Goal: Communication & Community: Answer question/provide support

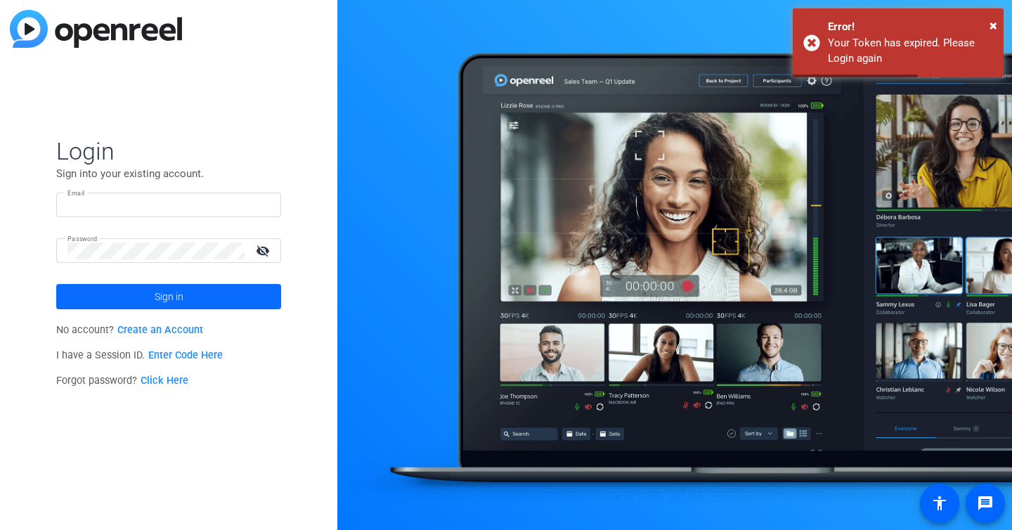
type input "[EMAIL_ADDRESS][DOMAIN_NAME]"
click at [190, 296] on span at bounding box center [168, 297] width 225 height 34
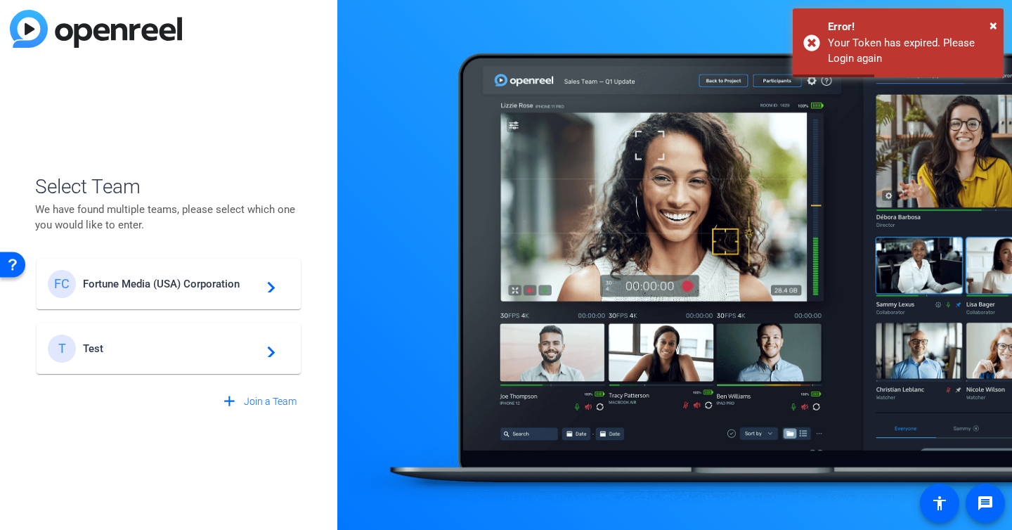
click at [188, 290] on div "FC Fortune Media (USA) Corporation navigate_next" at bounding box center [169, 284] width 242 height 28
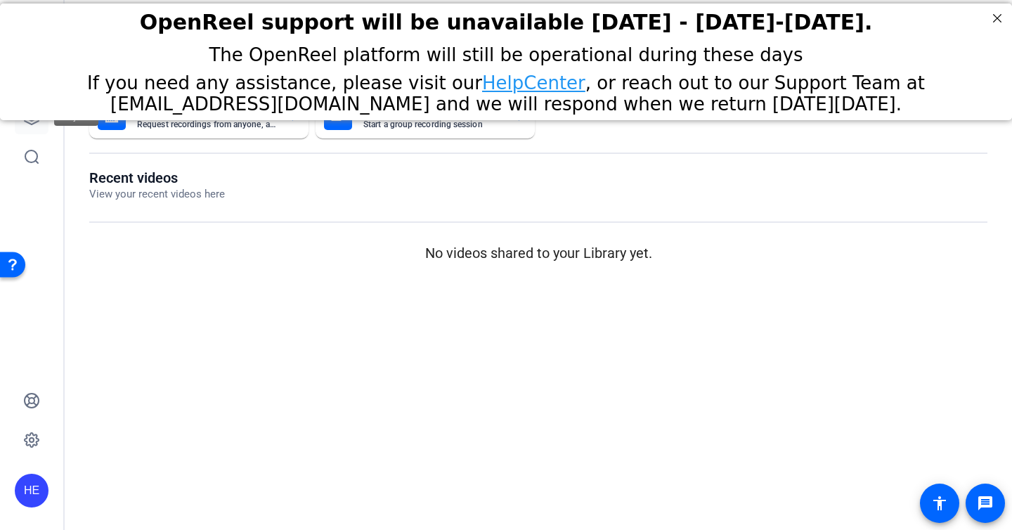
click at [32, 123] on icon at bounding box center [31, 117] width 17 height 17
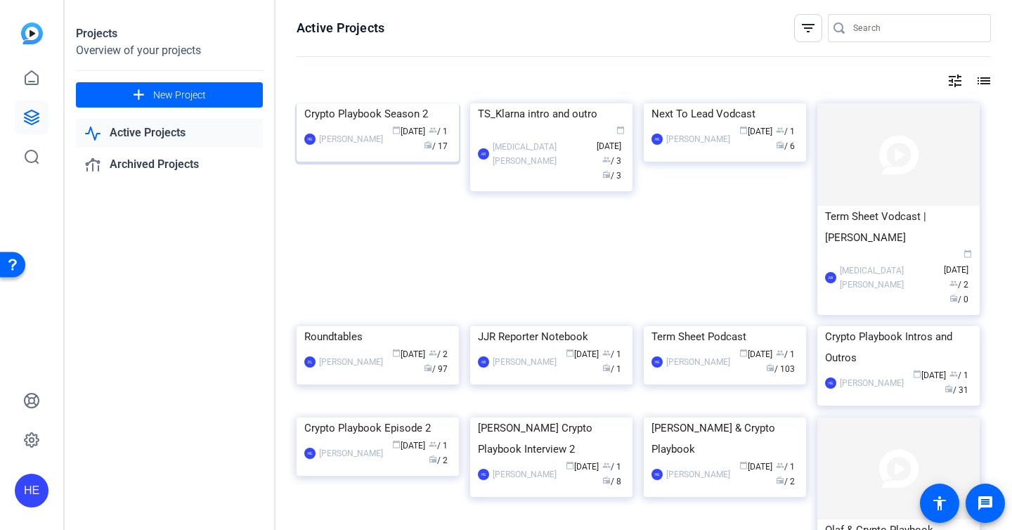
click at [385, 124] on div "Crypto Playbook Season 2" at bounding box center [377, 113] width 147 height 21
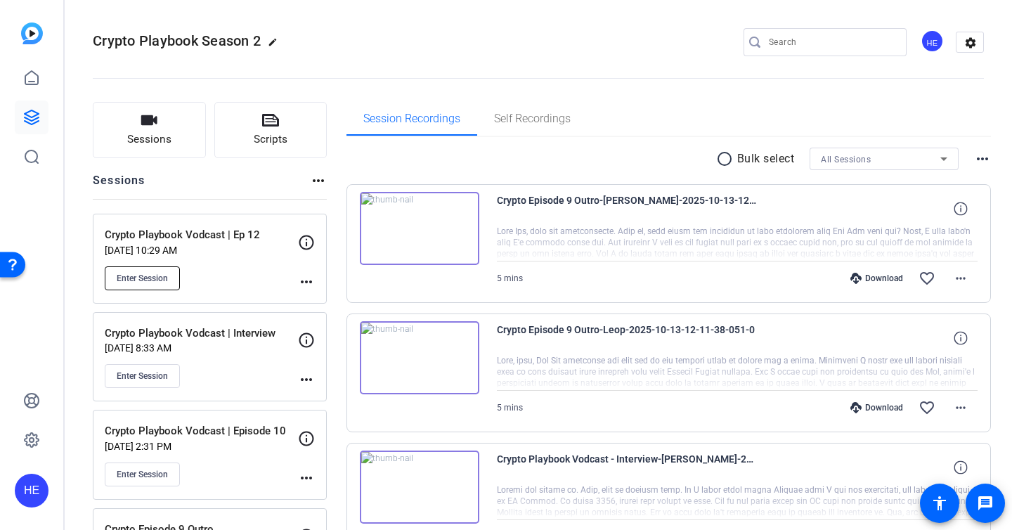
click at [152, 284] on button "Enter Session" at bounding box center [142, 278] width 75 height 24
click at [142, 275] on span "Enter Session" at bounding box center [142, 278] width 51 height 11
click at [146, 275] on span "Enter Session" at bounding box center [142, 278] width 51 height 11
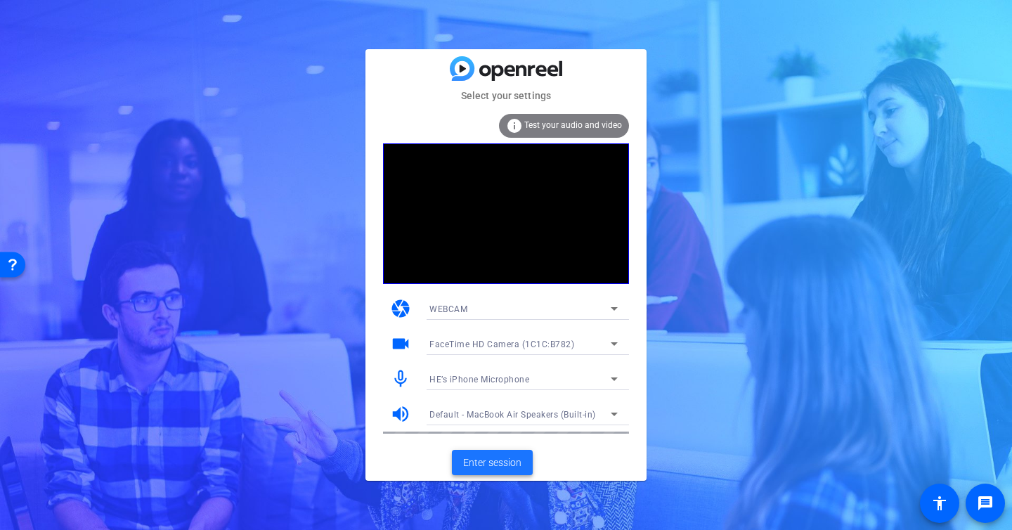
click at [482, 466] on span "Enter session" at bounding box center [492, 462] width 58 height 15
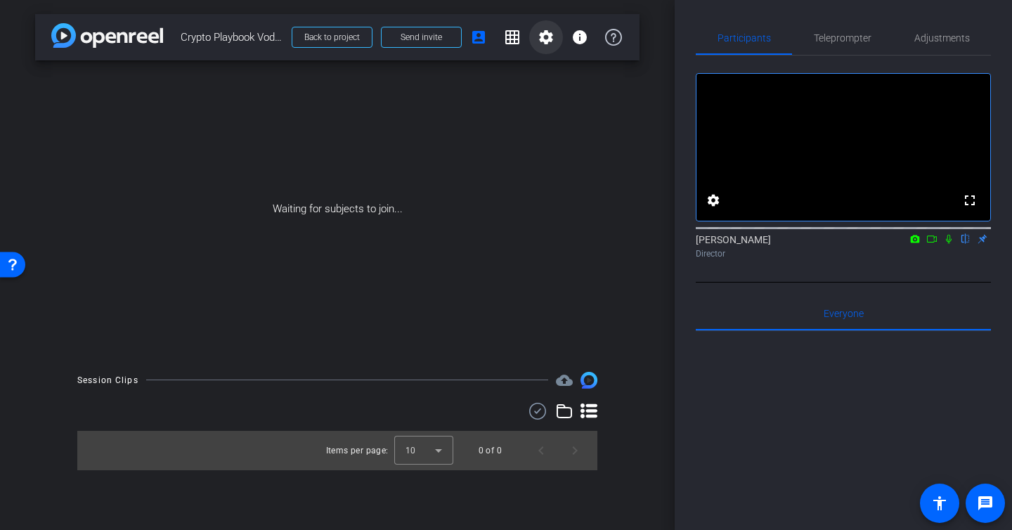
click at [539, 37] on mat-icon "settings" at bounding box center [546, 37] width 17 height 17
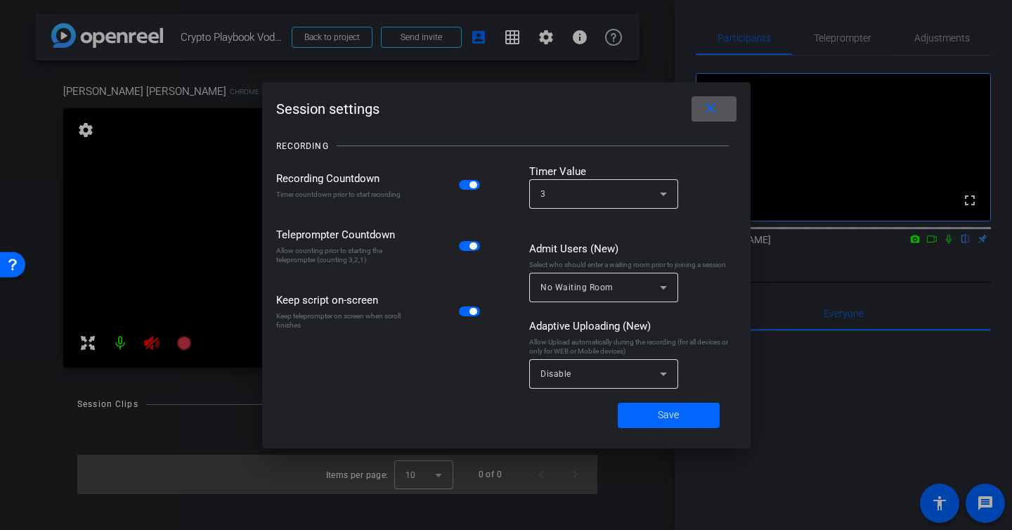
click at [721, 103] on span at bounding box center [714, 109] width 45 height 34
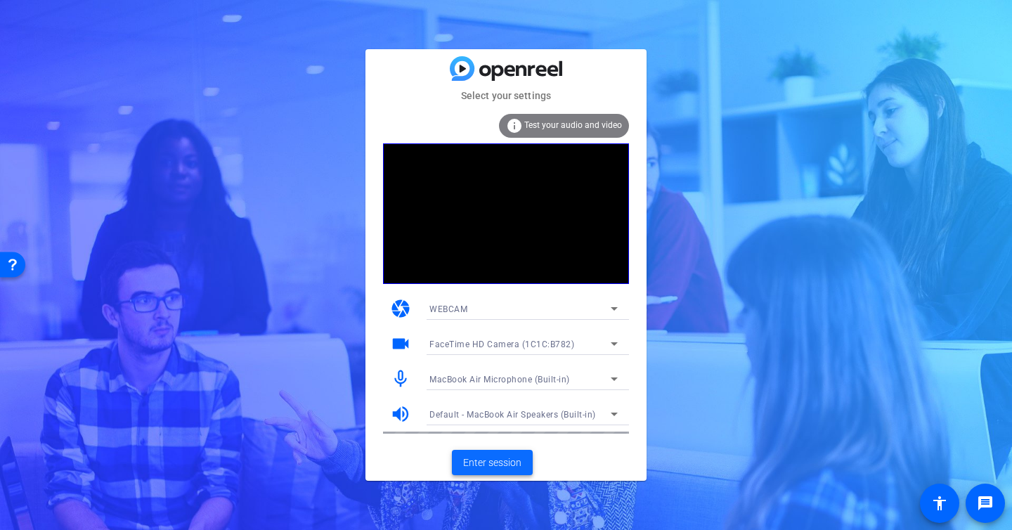
click at [485, 462] on span "Enter session" at bounding box center [492, 462] width 58 height 15
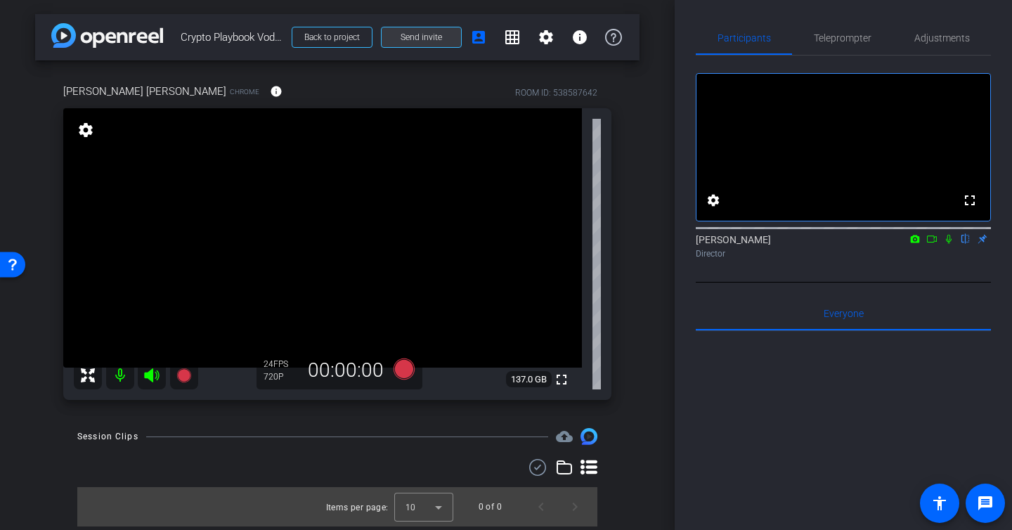
click at [416, 41] on span "Send invite" at bounding box center [421, 37] width 41 height 11
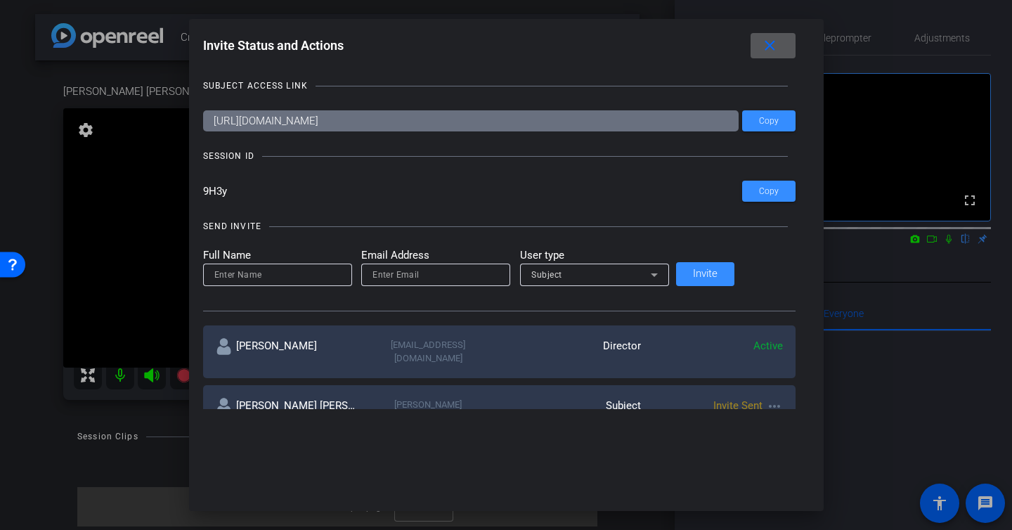
click at [326, 273] on input at bounding box center [277, 274] width 127 height 17
type input "Lydia"
click at [439, 287] on div at bounding box center [435, 293] width 149 height 15
click at [434, 279] on input "email" at bounding box center [436, 274] width 127 height 17
type input "lydia.randall@fortune.com"
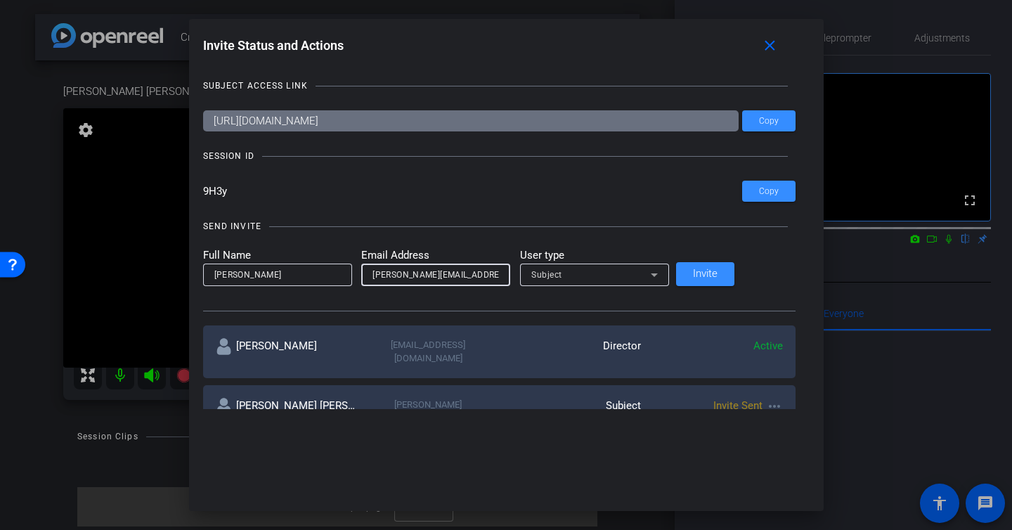
click at [638, 273] on div "Subject" at bounding box center [590, 275] width 119 height 18
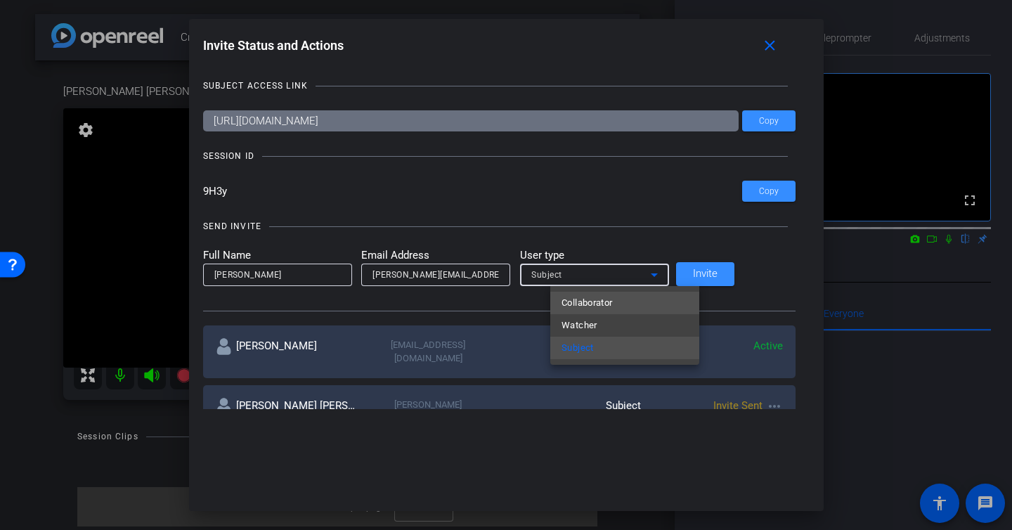
click at [613, 308] on span "Collaborator" at bounding box center [587, 303] width 51 height 17
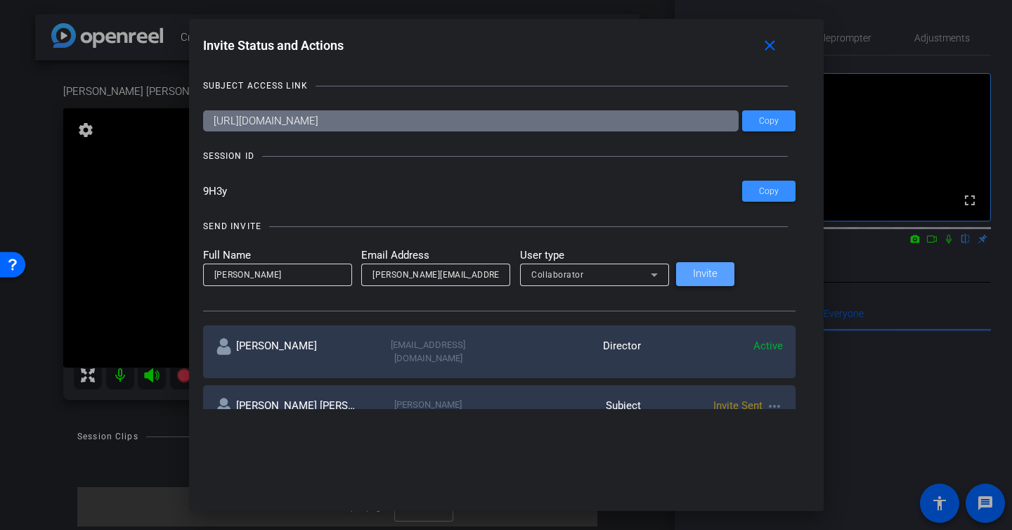
click at [734, 283] on span at bounding box center [705, 274] width 58 height 34
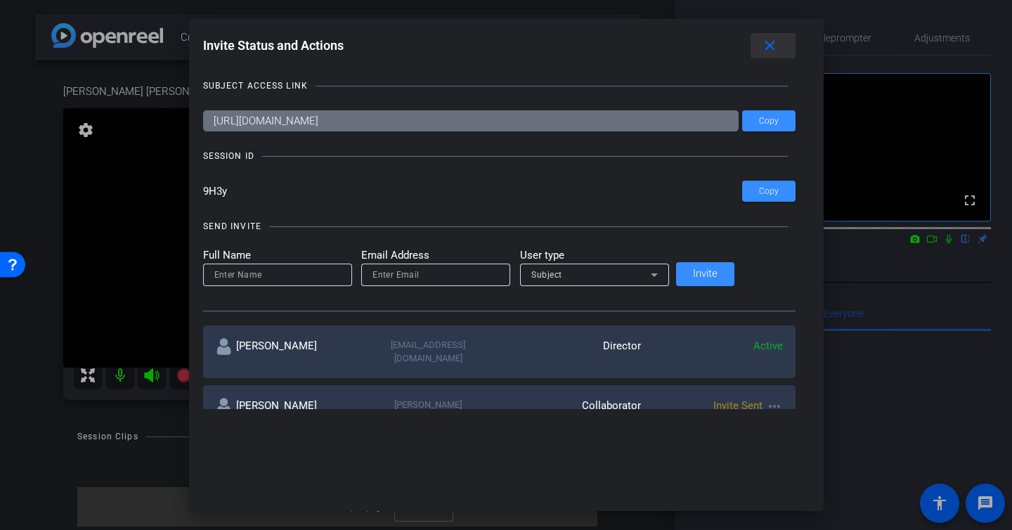
click at [761, 51] on mat-icon "close" at bounding box center [770, 46] width 18 height 18
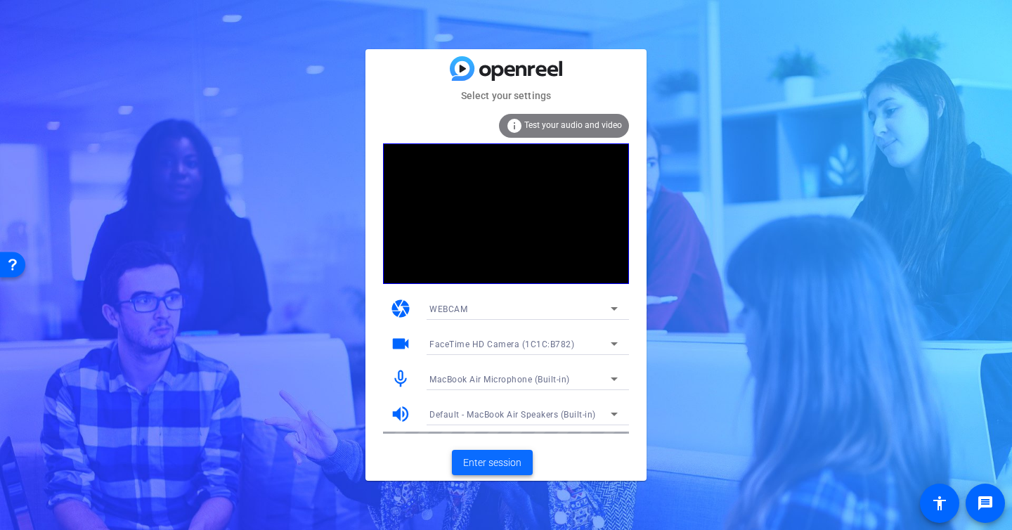
click at [489, 467] on span "Enter session" at bounding box center [492, 462] width 58 height 15
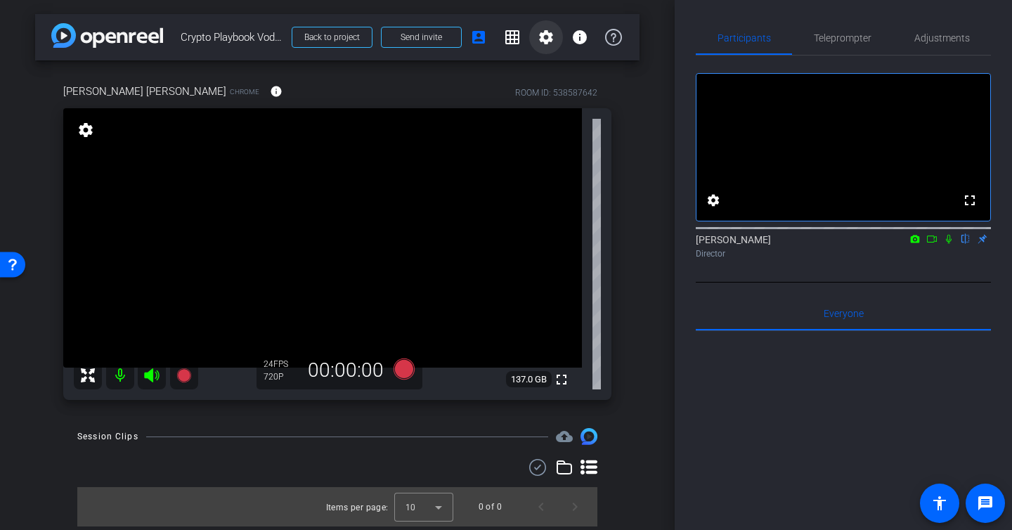
click at [543, 43] on mat-icon "settings" at bounding box center [546, 37] width 17 height 17
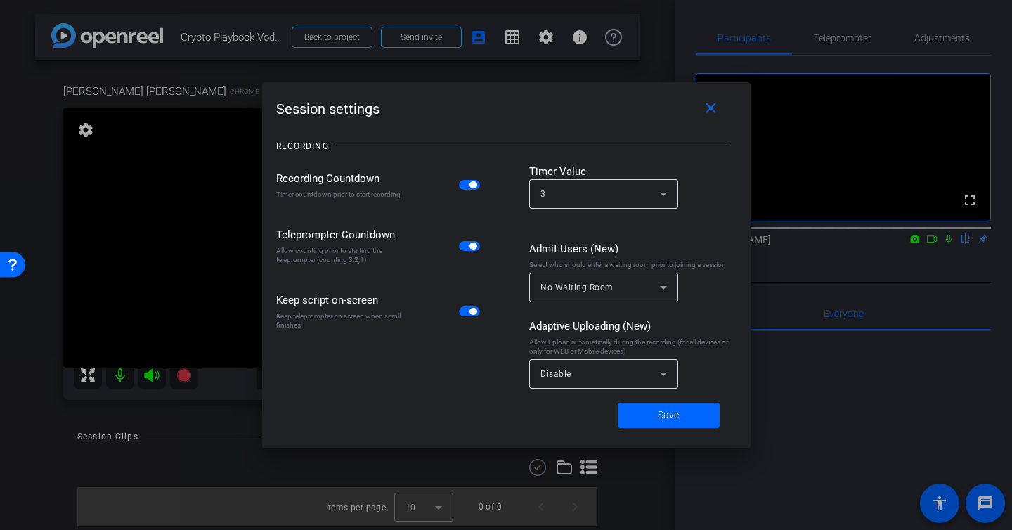
click at [479, 33] on div at bounding box center [506, 265] width 1012 height 530
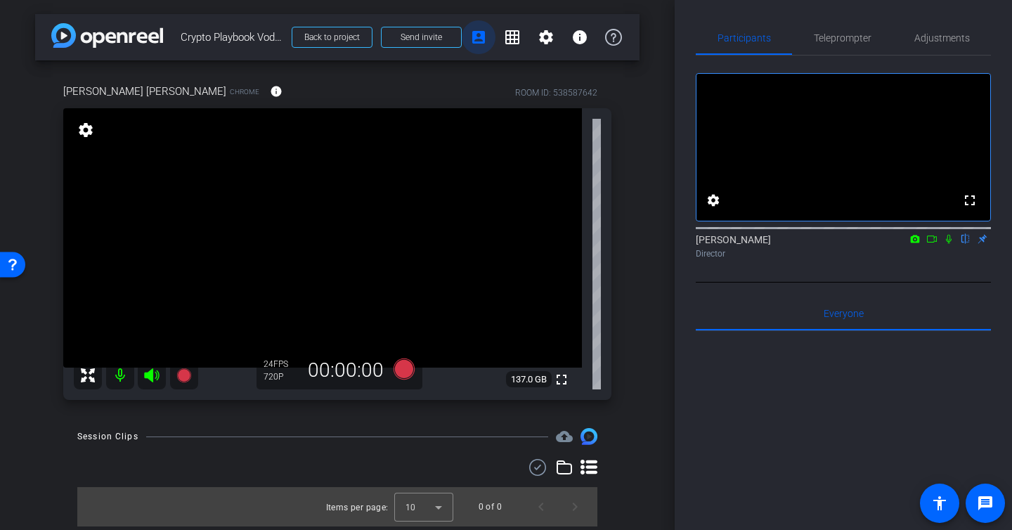
click at [479, 40] on mat-icon "account_box" at bounding box center [478, 37] width 17 height 17
click at [420, 37] on span "Send invite" at bounding box center [421, 37] width 41 height 11
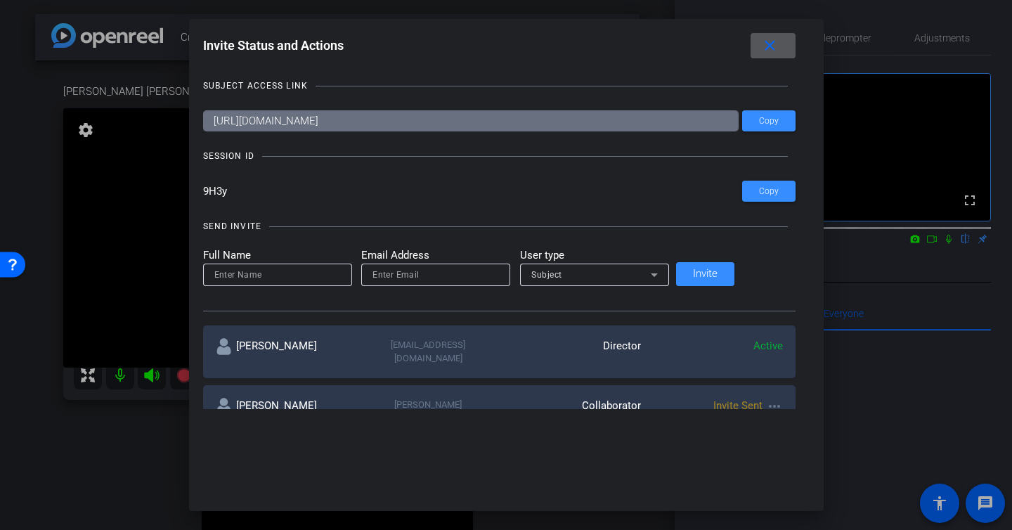
click at [761, 48] on mat-icon "close" at bounding box center [770, 46] width 18 height 18
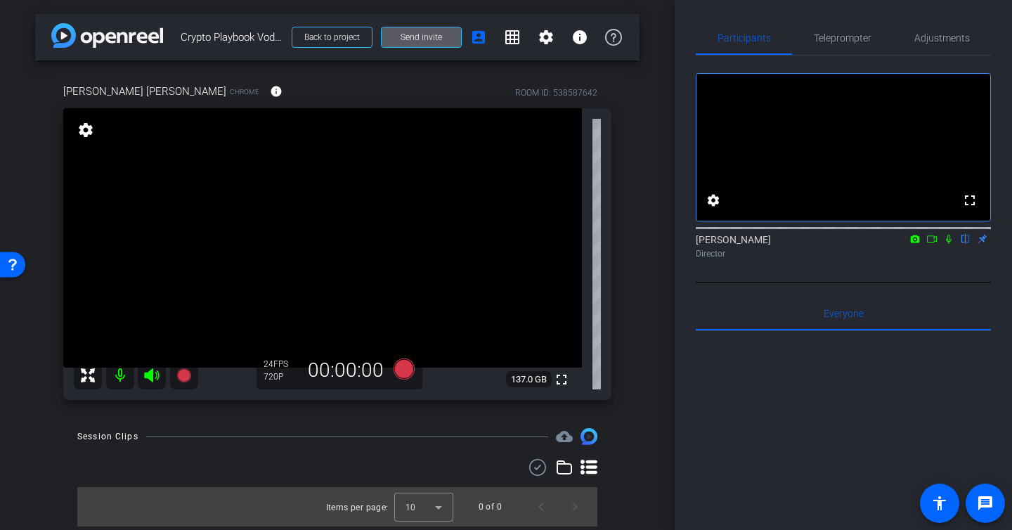
click at [143, 375] on mat-icon at bounding box center [152, 375] width 28 height 28
click at [151, 376] on icon at bounding box center [151, 375] width 15 height 14
click at [30, 462] on div "arrow_back Crypto Playbook Vodcast | Ep 12 Back to project Send invite account_…" at bounding box center [337, 265] width 675 height 530
click at [153, 382] on icon at bounding box center [151, 375] width 15 height 14
click at [148, 375] on icon at bounding box center [151, 375] width 15 height 14
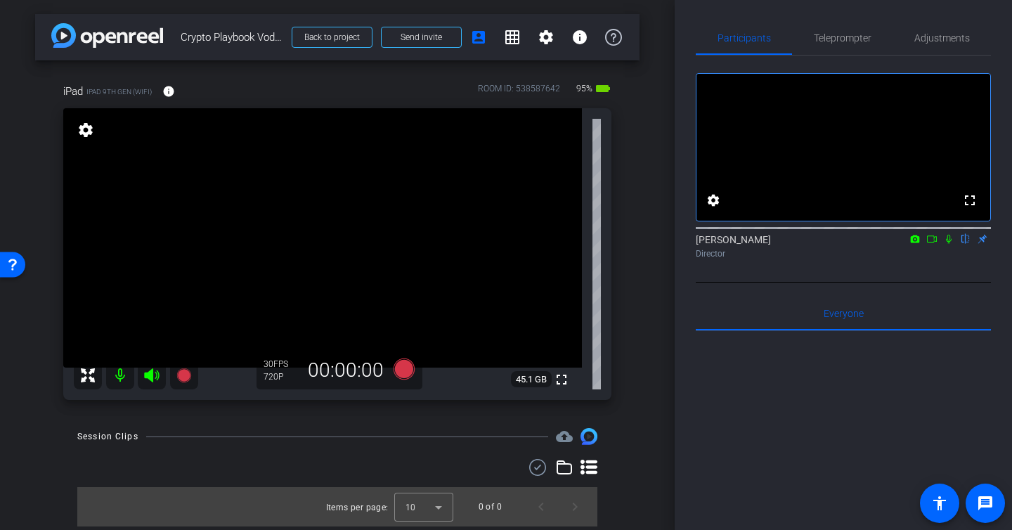
click at [148, 380] on icon at bounding box center [151, 375] width 17 height 17
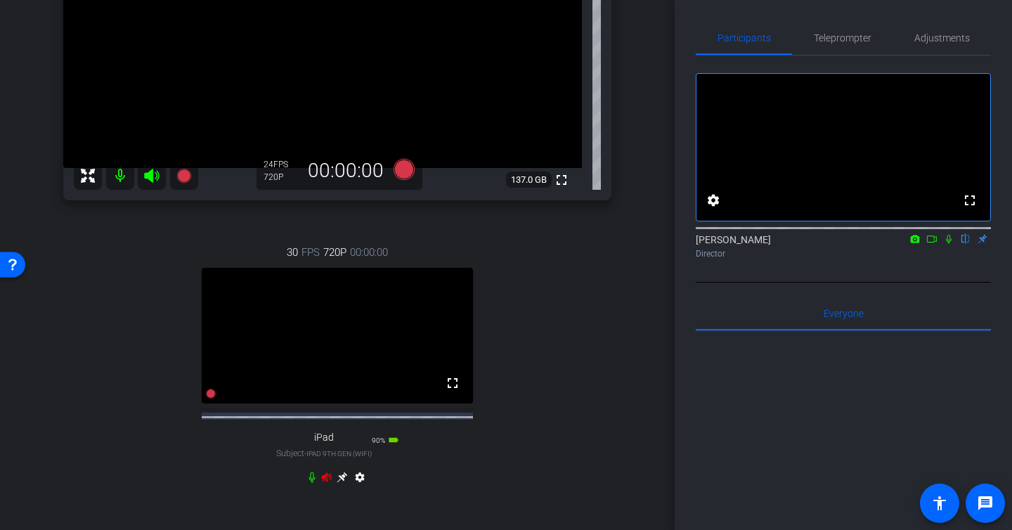
scroll to position [202, 0]
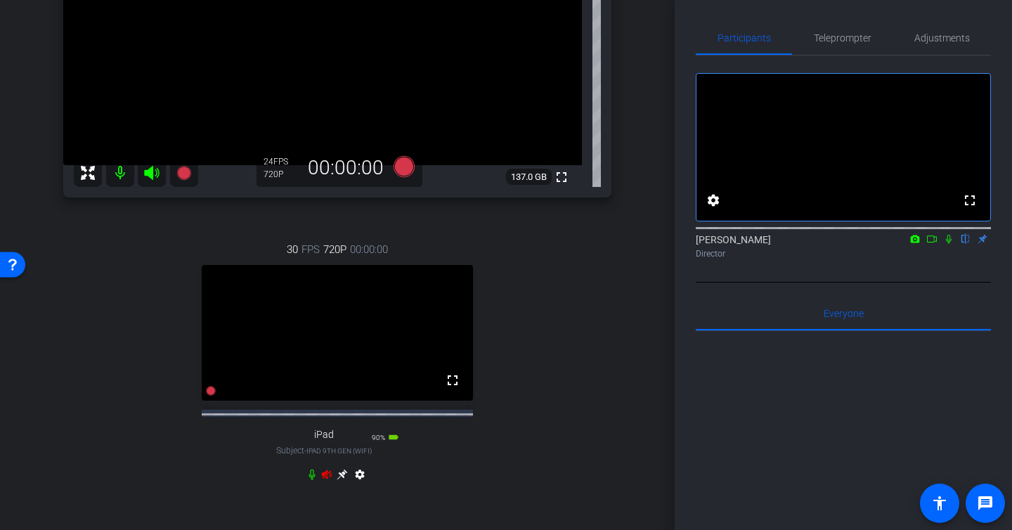
click at [311, 480] on icon at bounding box center [312, 475] width 6 height 11
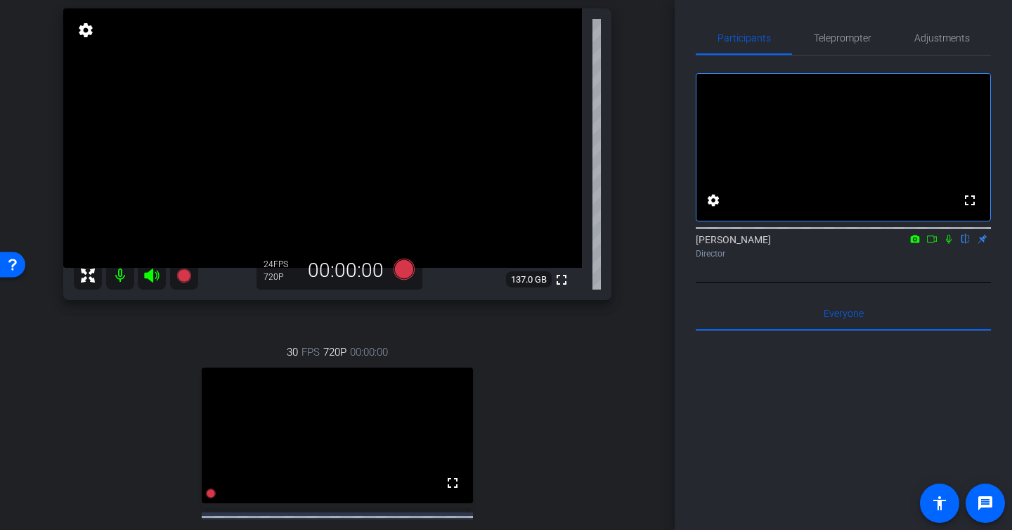
scroll to position [94, 0]
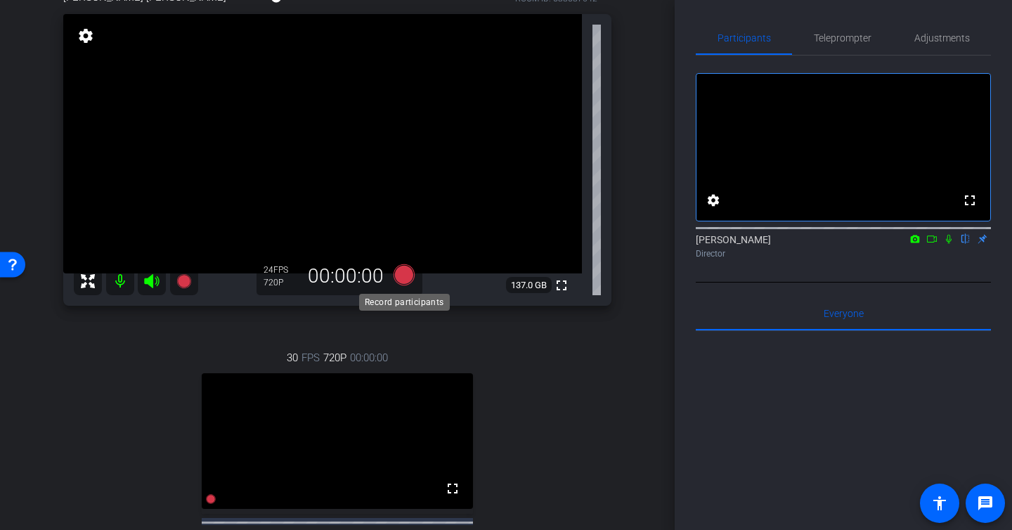
click at [401, 278] on icon at bounding box center [404, 274] width 21 height 21
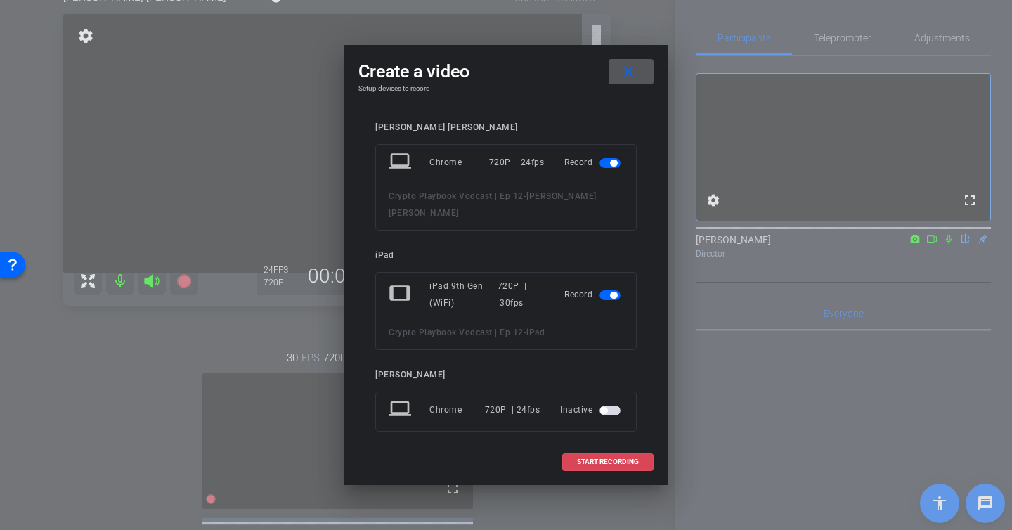
click at [596, 462] on span "START RECORDING" at bounding box center [608, 461] width 62 height 7
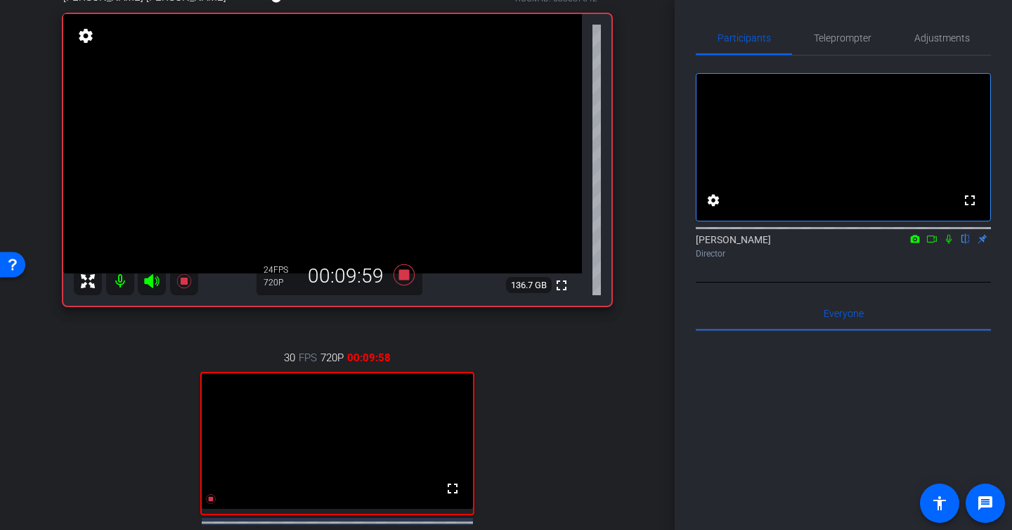
click at [928, 244] on icon at bounding box center [931, 239] width 11 height 10
click at [968, 244] on icon at bounding box center [965, 239] width 11 height 10
click at [950, 244] on icon at bounding box center [948, 239] width 11 height 10
click at [952, 245] on mat-icon at bounding box center [948, 239] width 17 height 13
click at [399, 272] on icon at bounding box center [404, 274] width 21 height 21
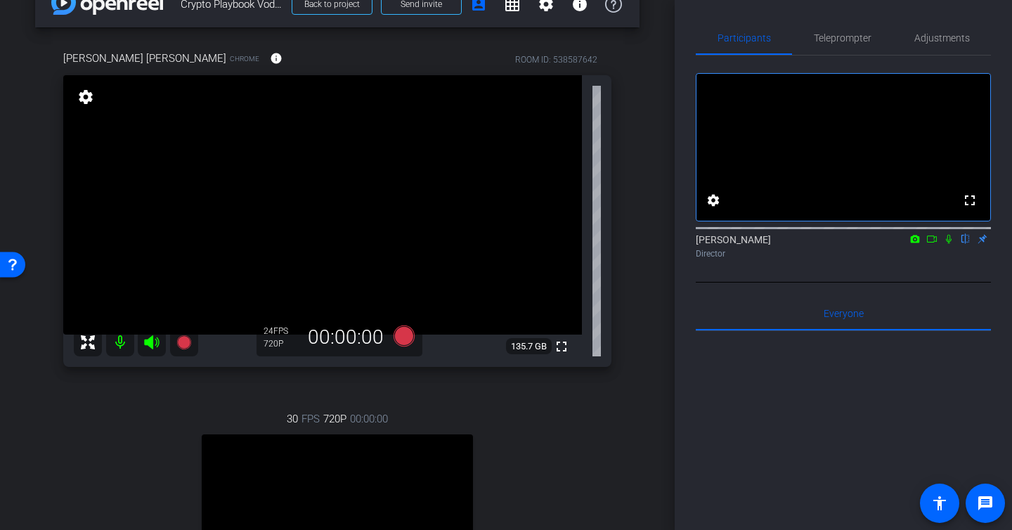
scroll to position [39, 0]
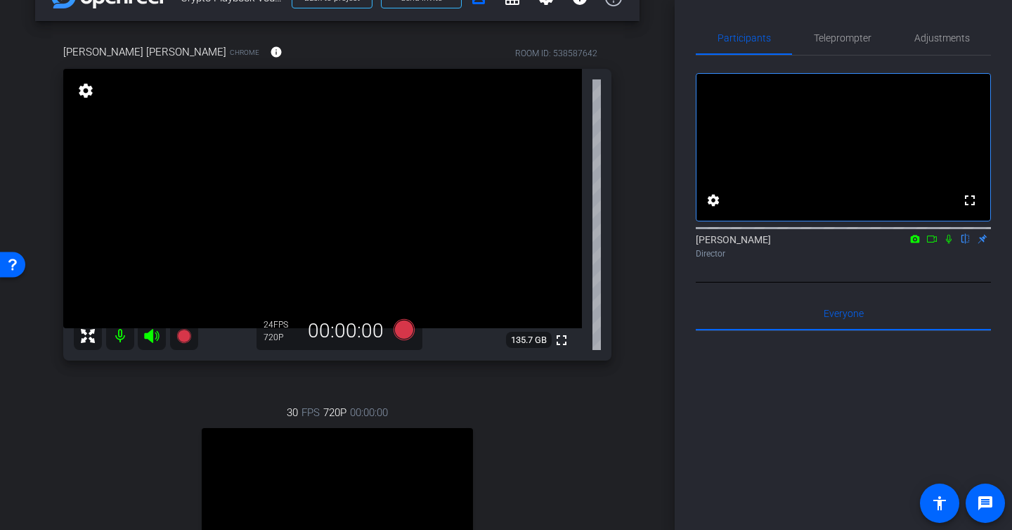
click at [934, 244] on icon at bounding box center [931, 239] width 11 height 10
click at [966, 244] on icon at bounding box center [966, 239] width 6 height 9
click at [119, 339] on mat-icon at bounding box center [120, 336] width 28 height 28
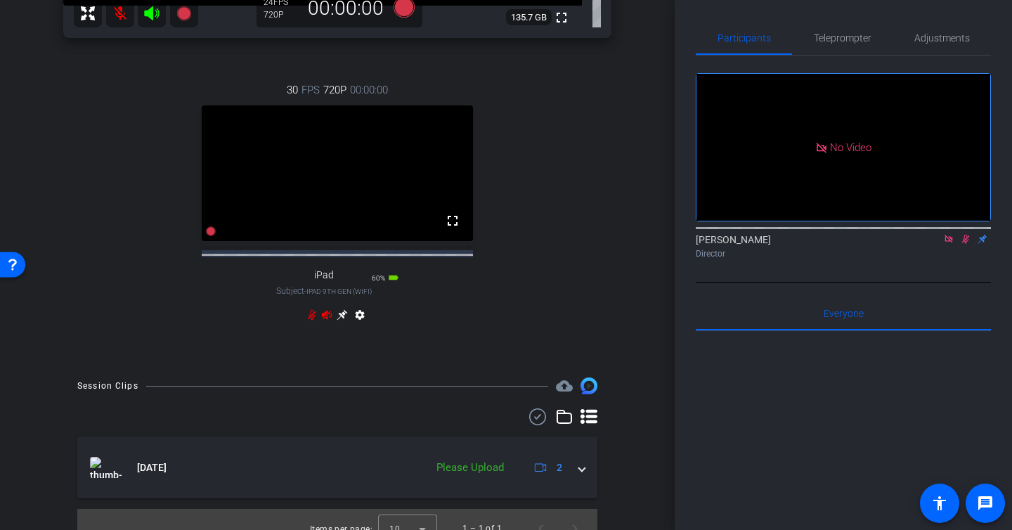
scroll to position [393, 0]
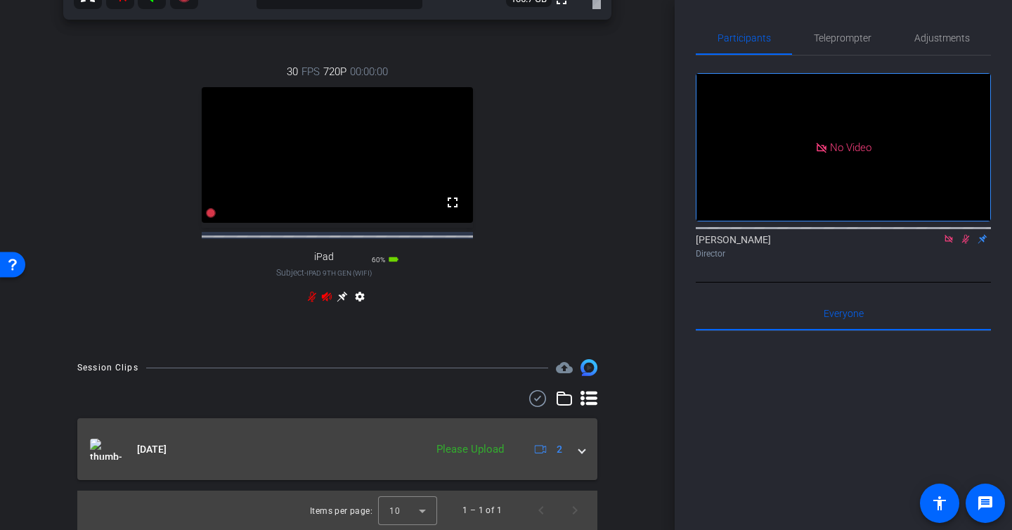
click at [473, 458] on mat-panel-description "Please Upload 2" at bounding box center [498, 449] width 138 height 21
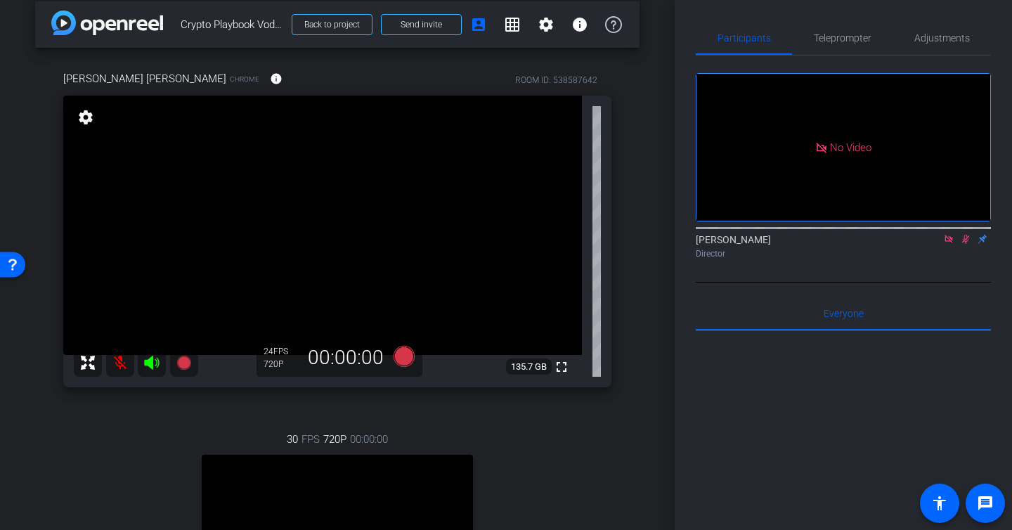
scroll to position [0, 0]
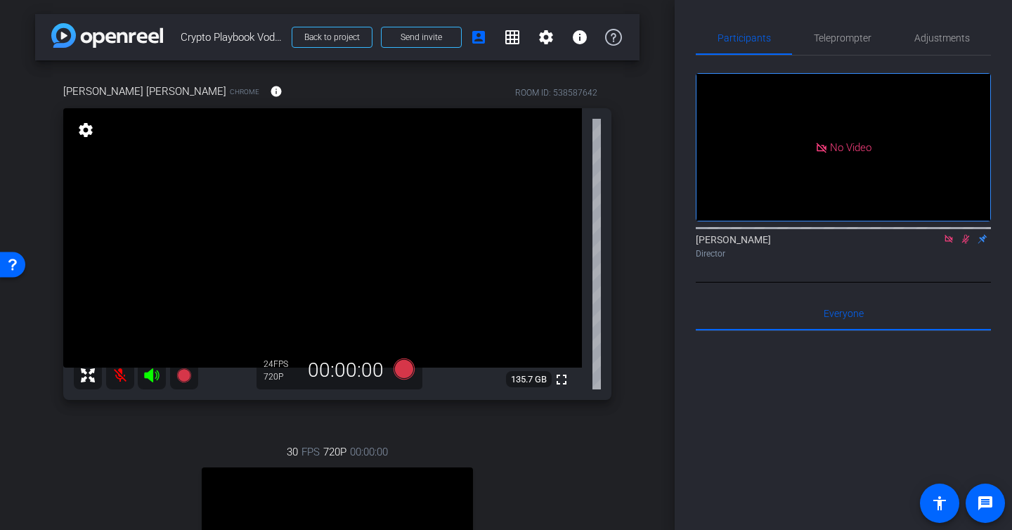
click at [969, 244] on icon at bounding box center [965, 239] width 11 height 10
click at [952, 243] on icon at bounding box center [949, 239] width 8 height 8
click at [117, 372] on mat-icon at bounding box center [120, 375] width 28 height 28
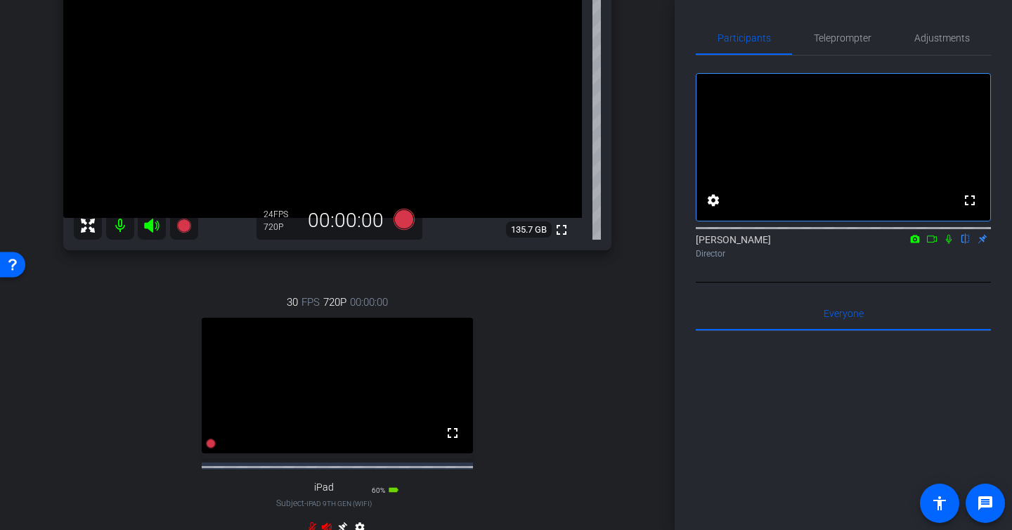
scroll to position [155, 0]
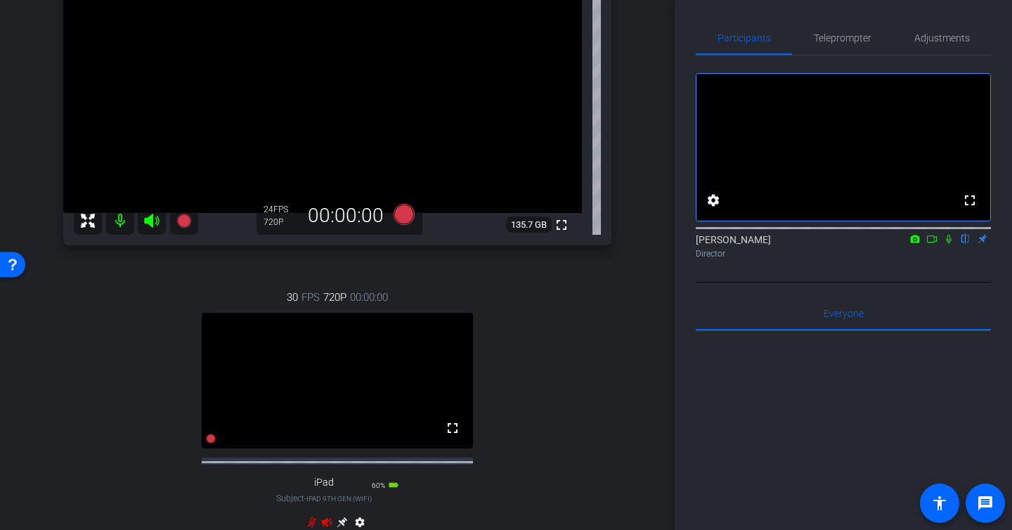
click at [291, 426] on video at bounding box center [337, 381] width 271 height 136
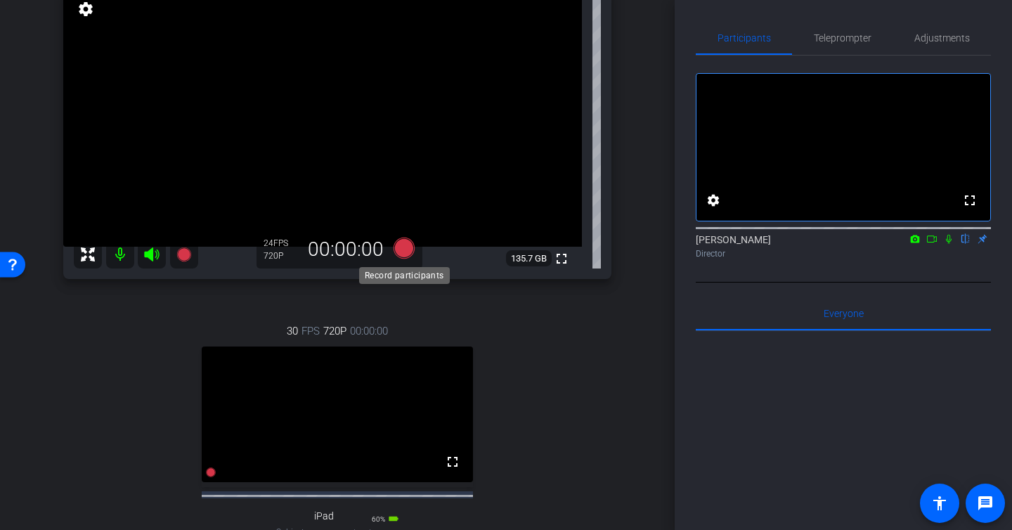
click at [403, 250] on icon at bounding box center [404, 248] width 21 height 21
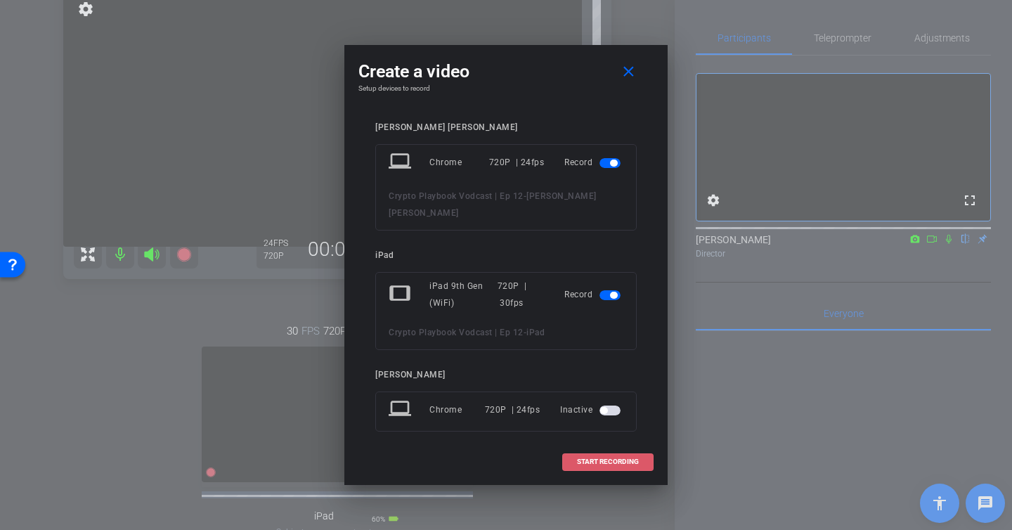
click at [612, 458] on span "START RECORDING" at bounding box center [608, 461] width 62 height 7
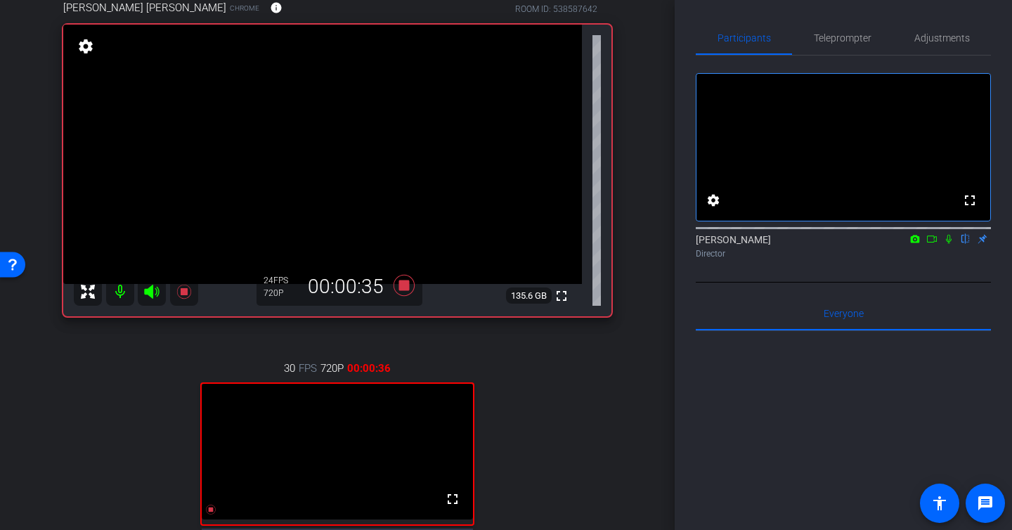
scroll to position [61, 0]
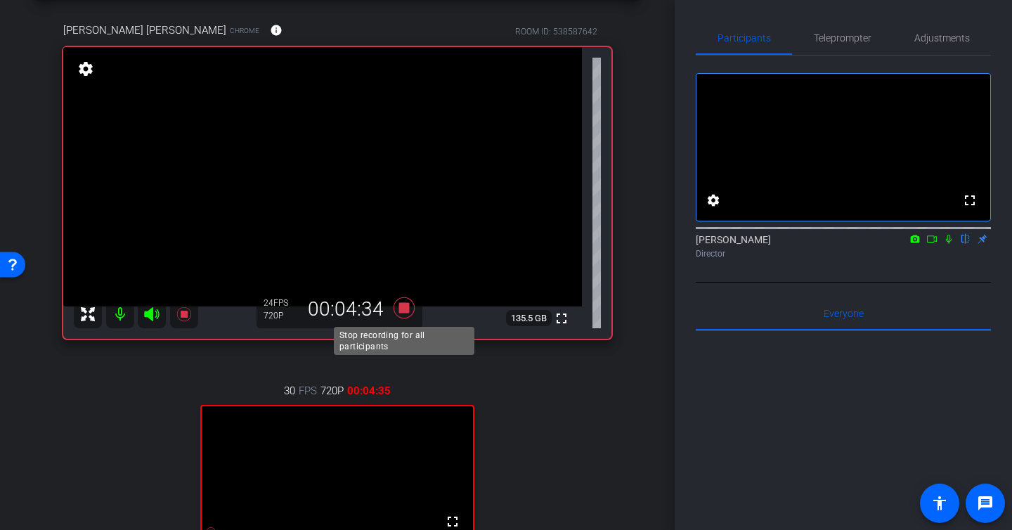
click at [408, 307] on icon at bounding box center [404, 307] width 21 height 21
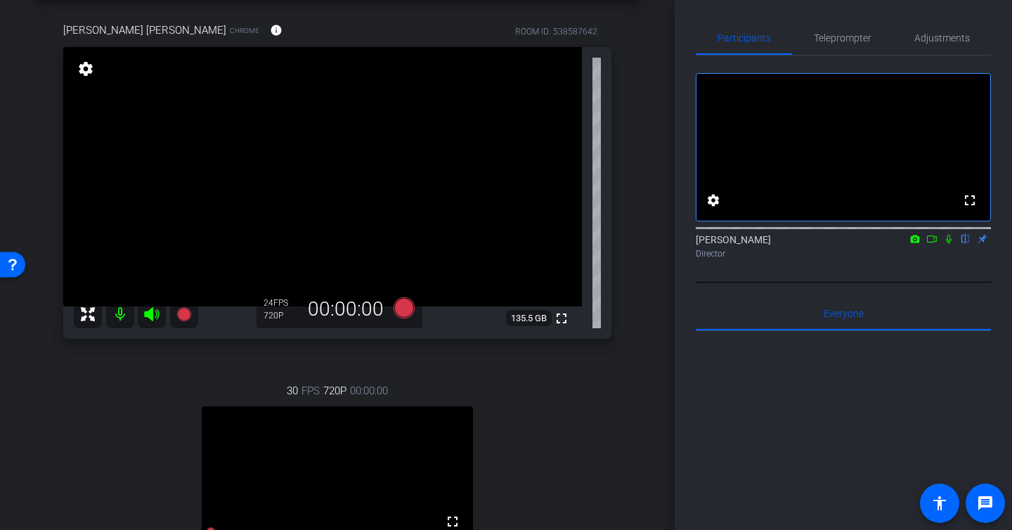
click at [559, 415] on div "30 FPS 720P 00:00:00 fullscreen iPad Subject - iPad 9th Gen (WiFi) 55% battery_…" at bounding box center [337, 505] width 548 height 290
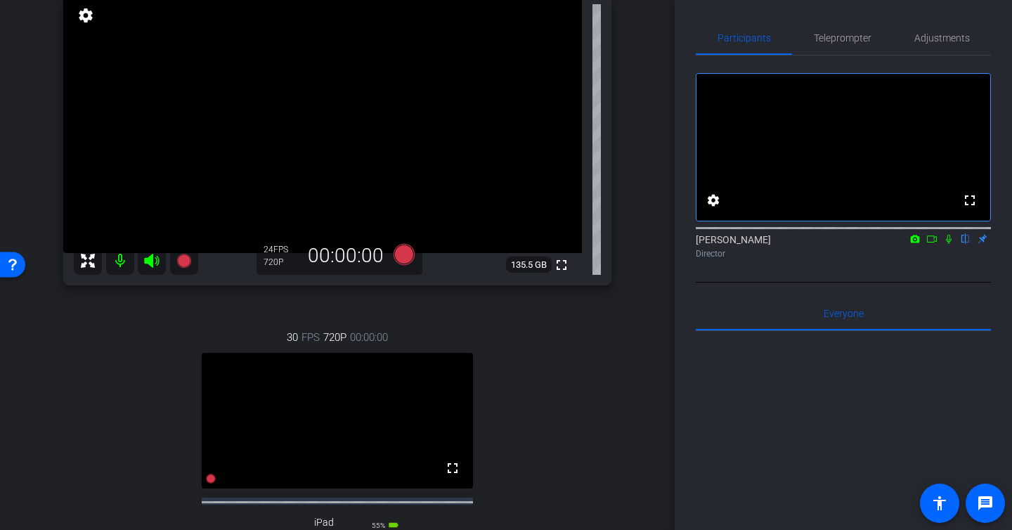
scroll to position [0, 0]
